Goal: Task Accomplishment & Management: Manage account settings

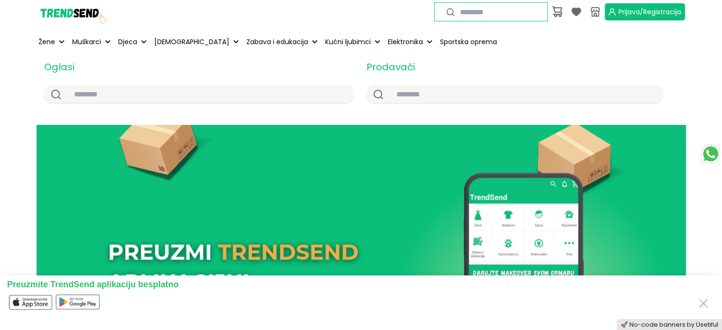
click at [642, 14] on span "Prijava/Registracija" at bounding box center [649, 11] width 63 height 9
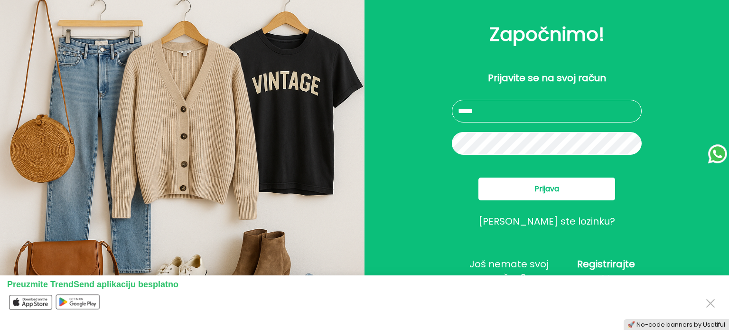
type input "**********"
click at [535, 186] on span "Prijava" at bounding box center [546, 188] width 25 height 11
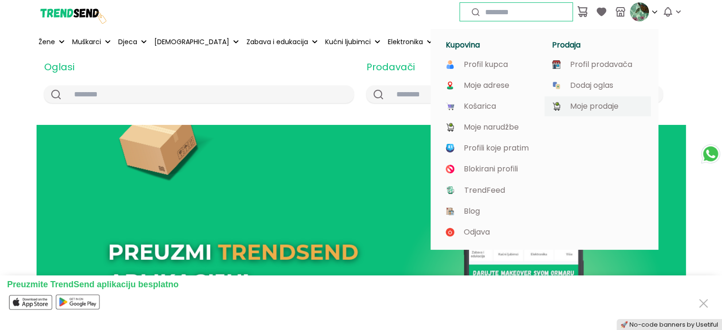
click at [590, 102] on p "Moje prodaje" at bounding box center [594, 106] width 48 height 9
